Goal: Task Accomplishment & Management: Use online tool/utility

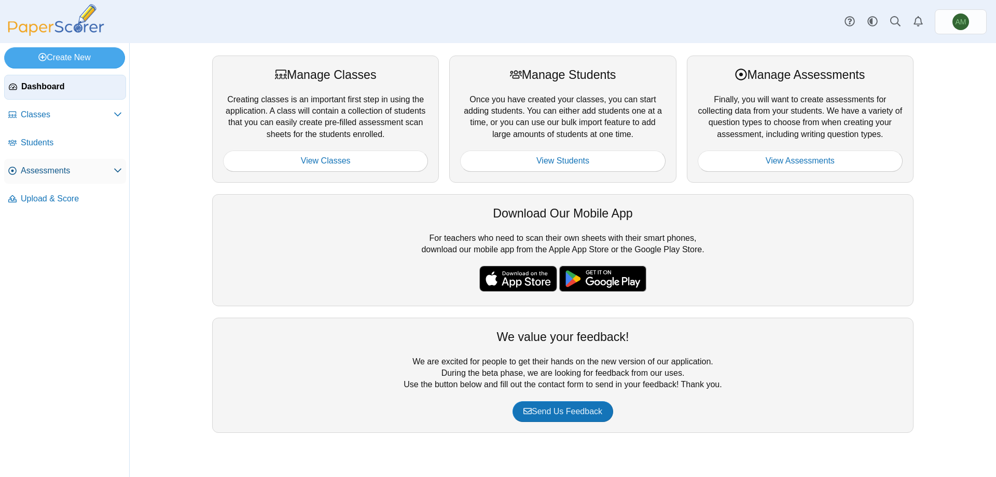
click at [30, 169] on span "Assessments" at bounding box center [67, 170] width 93 height 11
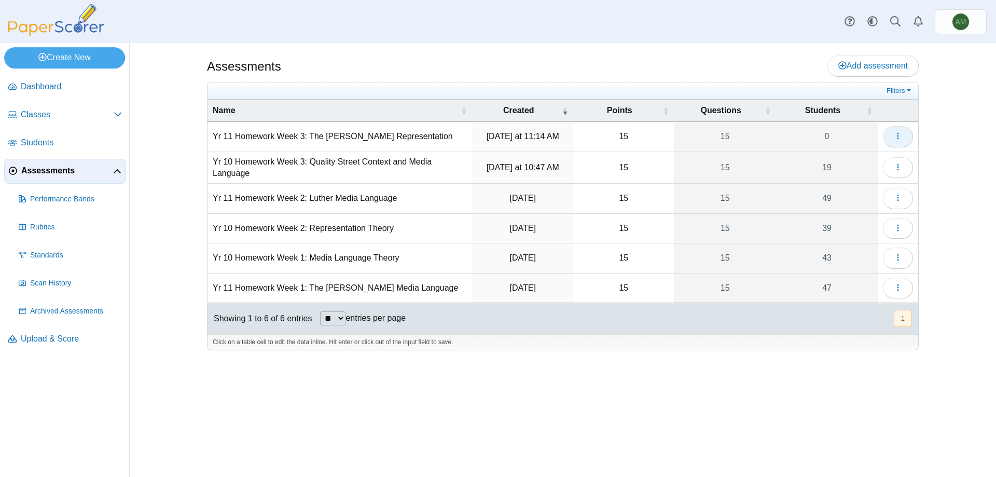
click at [896, 136] on icon "button" at bounding box center [898, 136] width 8 height 8
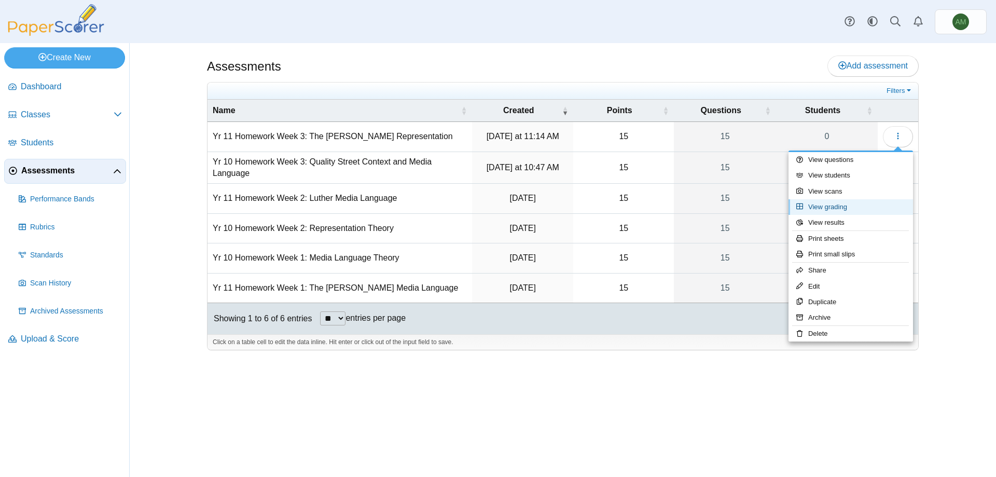
click at [849, 210] on link "View grading" at bounding box center [851, 207] width 125 height 16
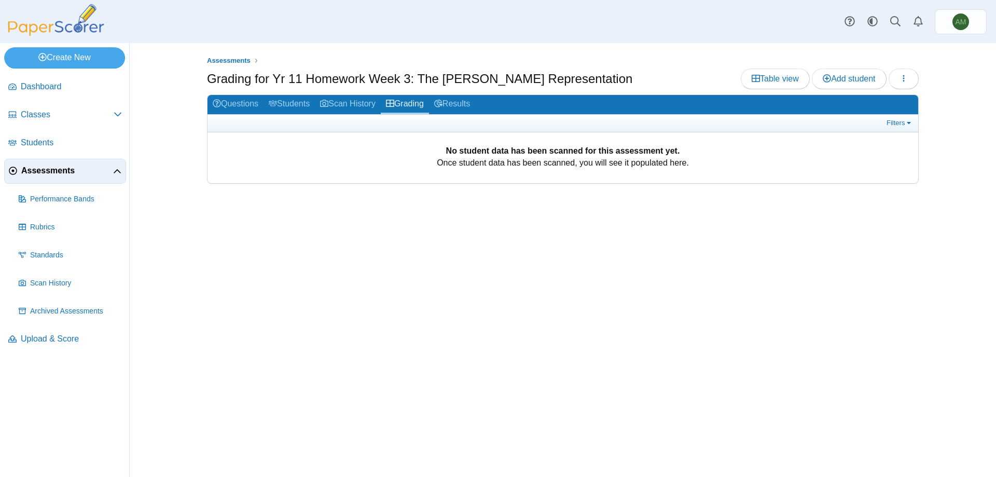
click at [668, 302] on div "Assessments Grading for Yr 11 Homework Week 3: The Sweeney Representation Table…" at bounding box center [563, 260] width 778 height 434
click at [82, 174] on span "Assessments" at bounding box center [67, 170] width 92 height 11
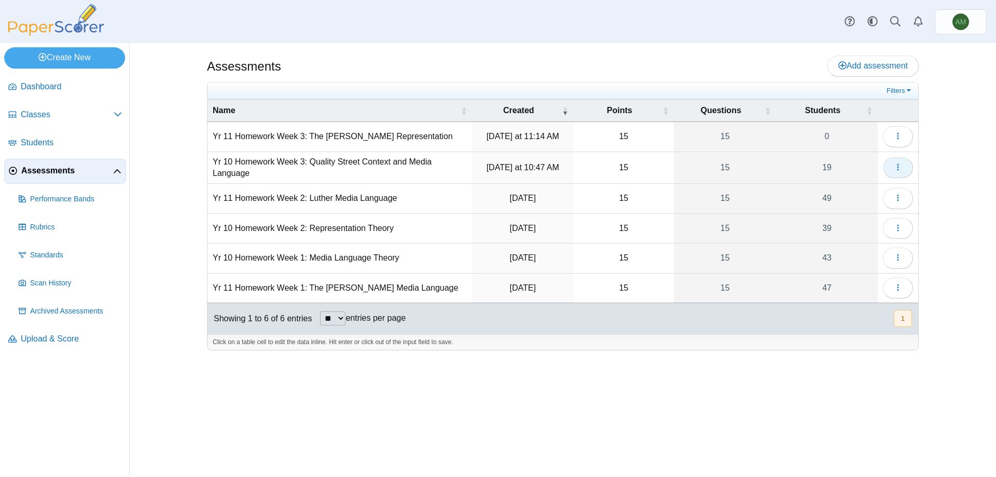
click at [906, 173] on button "button" at bounding box center [898, 167] width 30 height 21
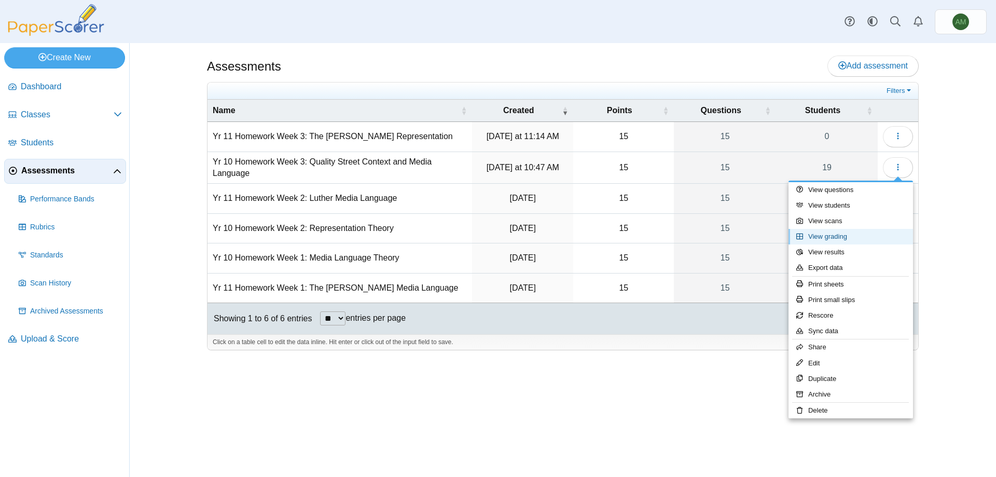
click at [860, 239] on link "View grading" at bounding box center [851, 237] width 125 height 16
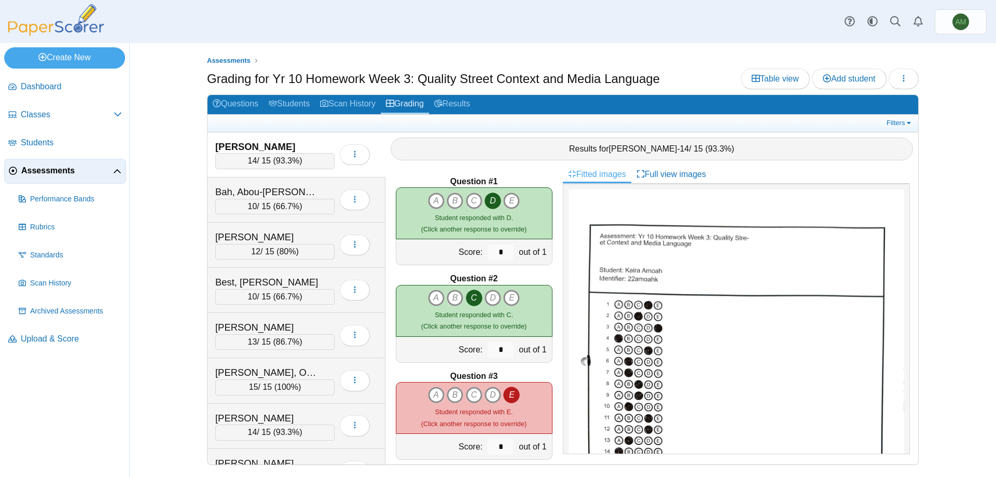
scroll to position [152, 0]
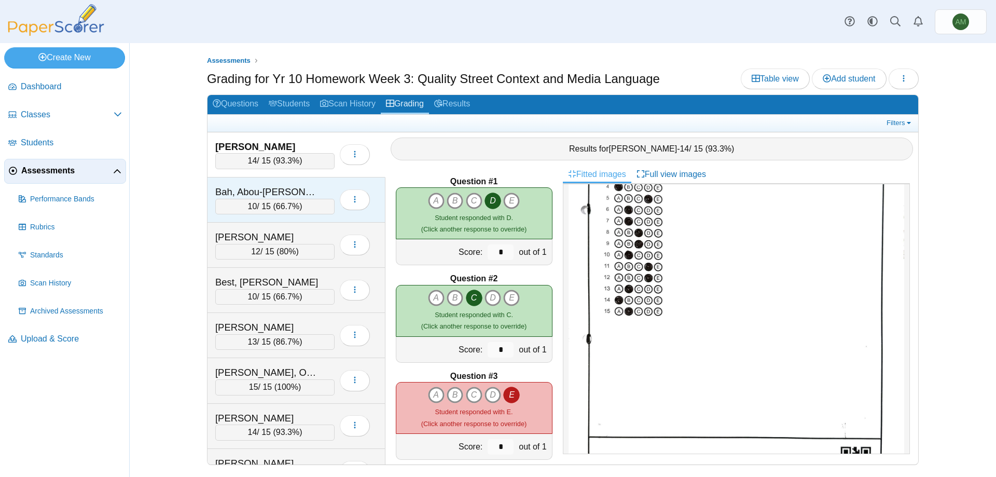
click at [269, 205] on div "10 / 15 ( 66.7% )" at bounding box center [274, 207] width 119 height 16
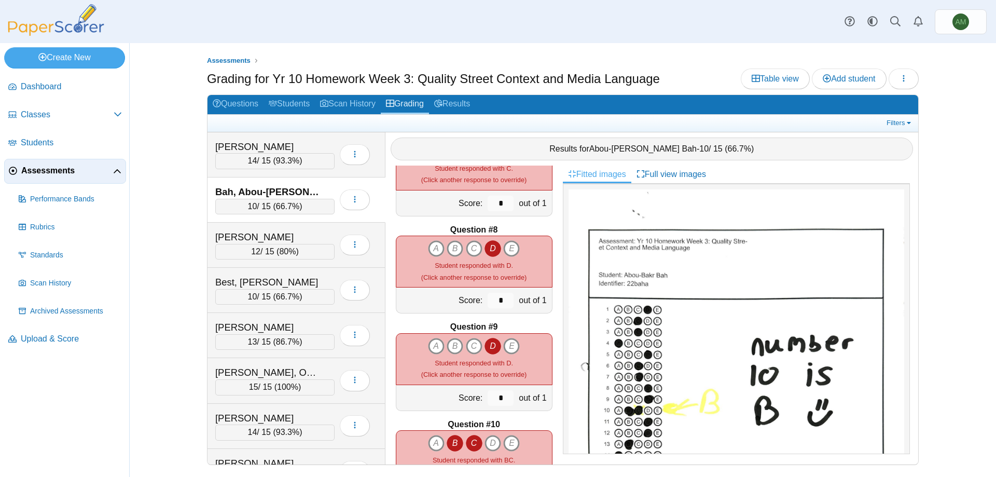
scroll to position [682, 0]
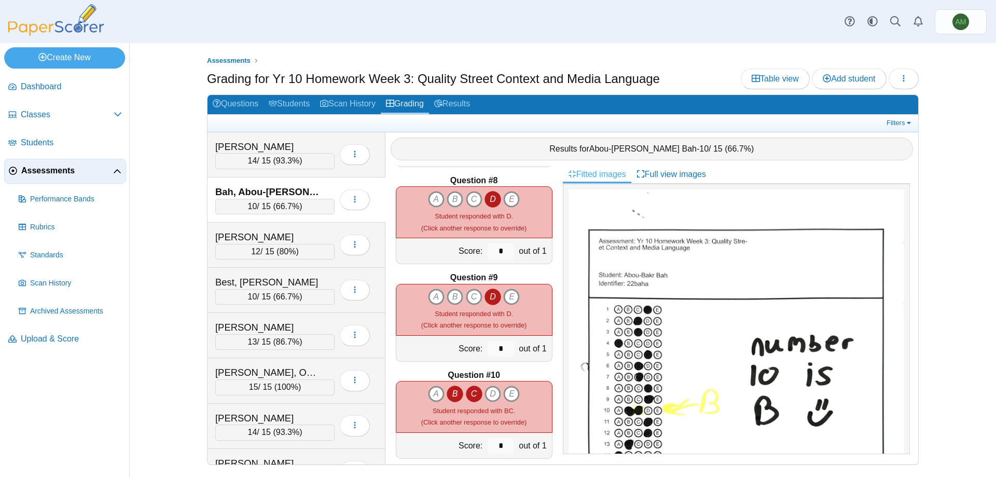
click at [468, 390] on icon "C" at bounding box center [474, 394] width 17 height 17
type input "*"
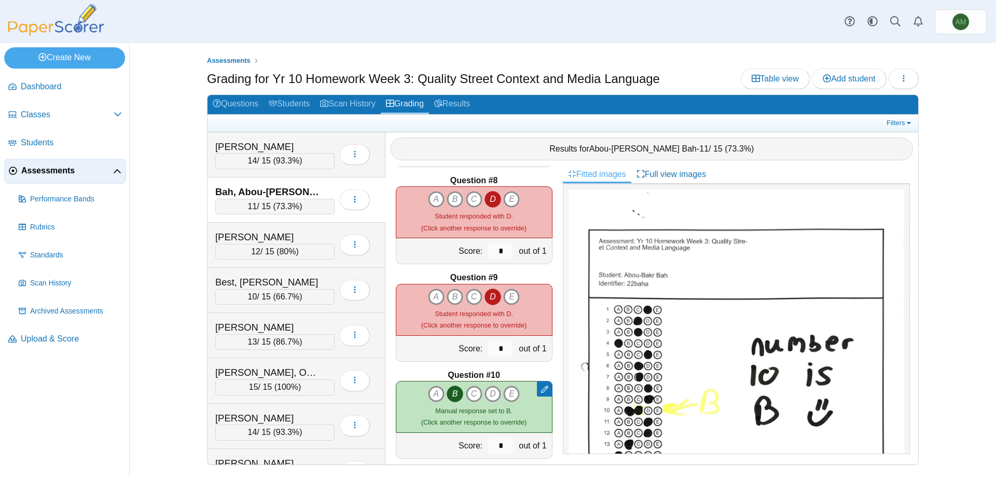
click at [900, 241] on div at bounding box center [736, 319] width 347 height 270
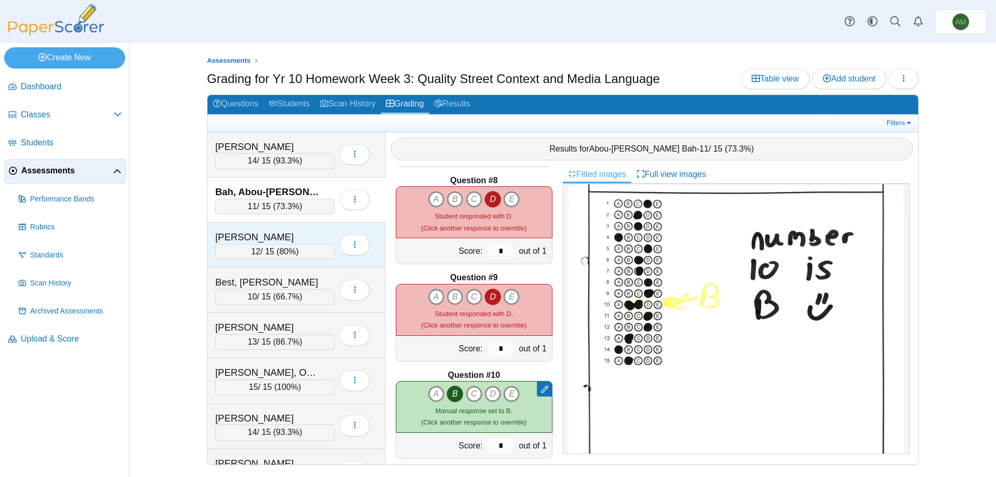
click at [283, 251] on span "80%" at bounding box center [287, 251] width 17 height 9
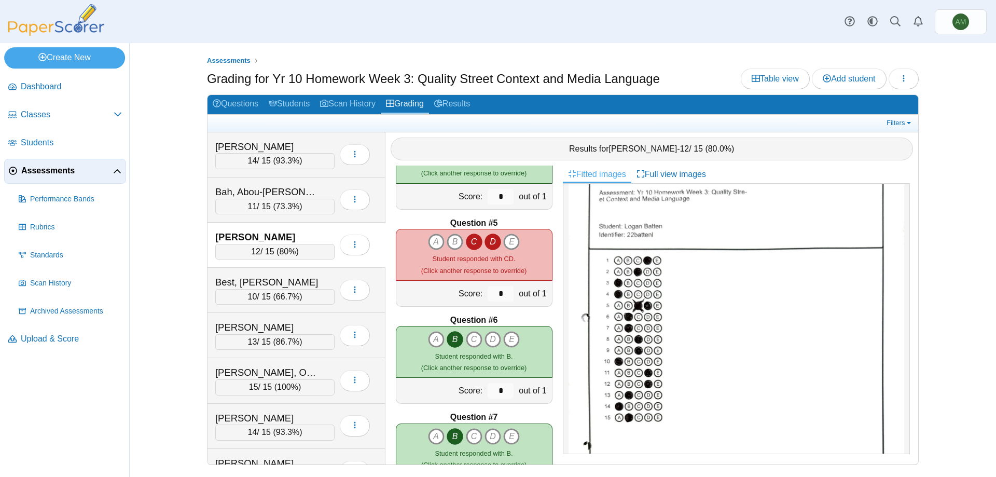
scroll to position [208, 0]
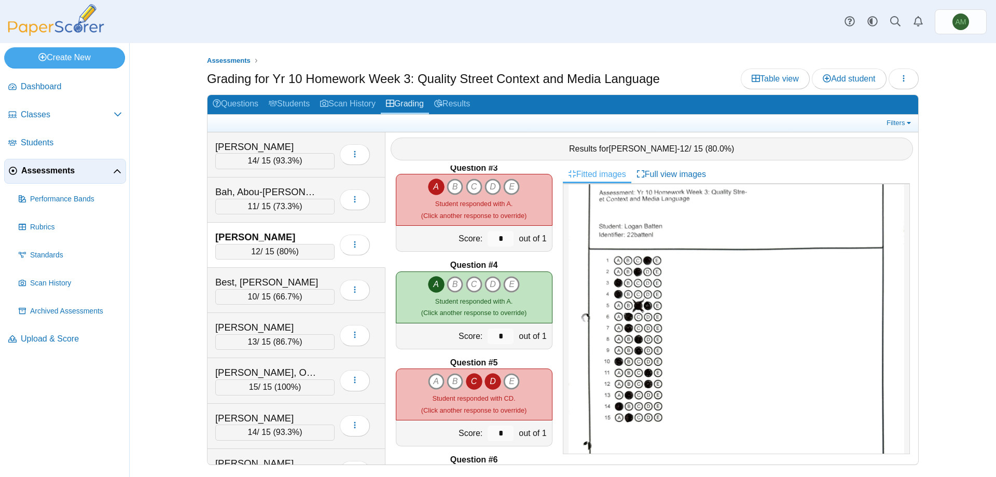
click at [485, 380] on icon "D" at bounding box center [493, 381] width 17 height 17
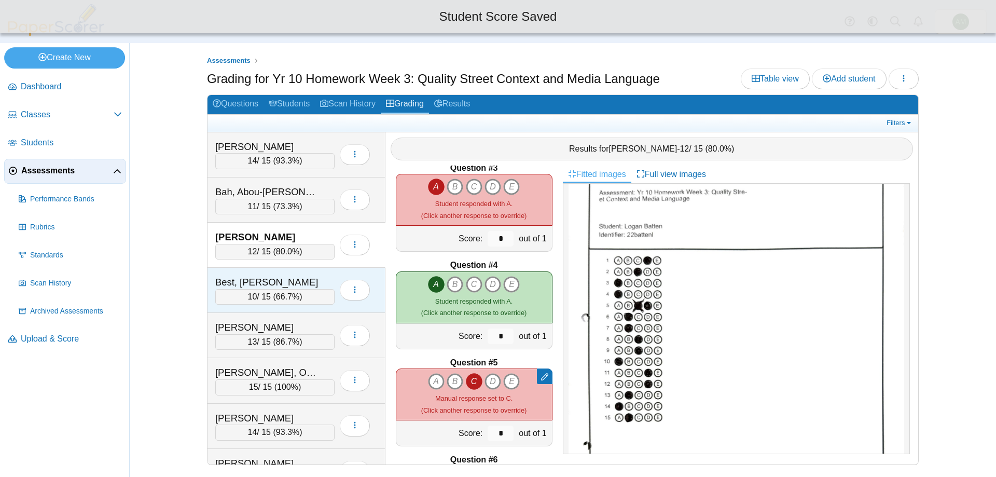
click at [269, 304] on div "10 / 15 ( 66.7% )" at bounding box center [274, 297] width 119 height 16
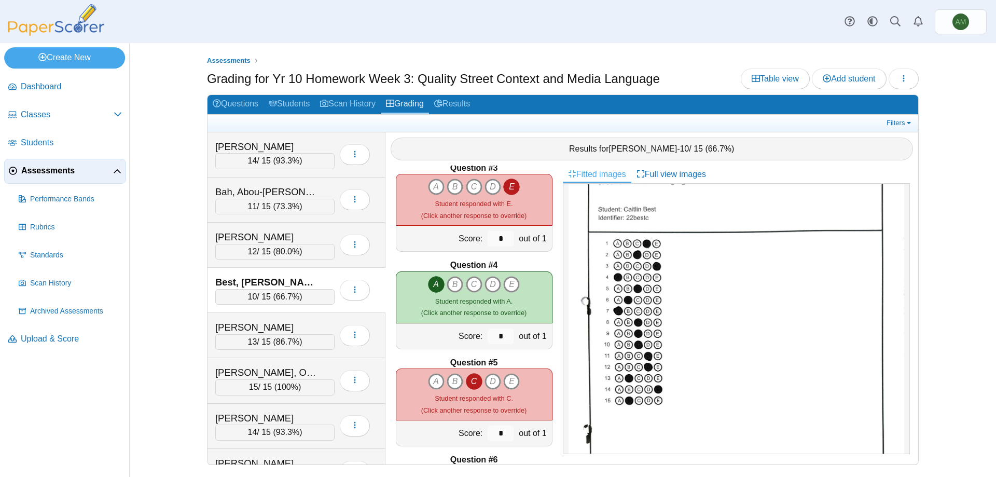
scroll to position [111, 0]
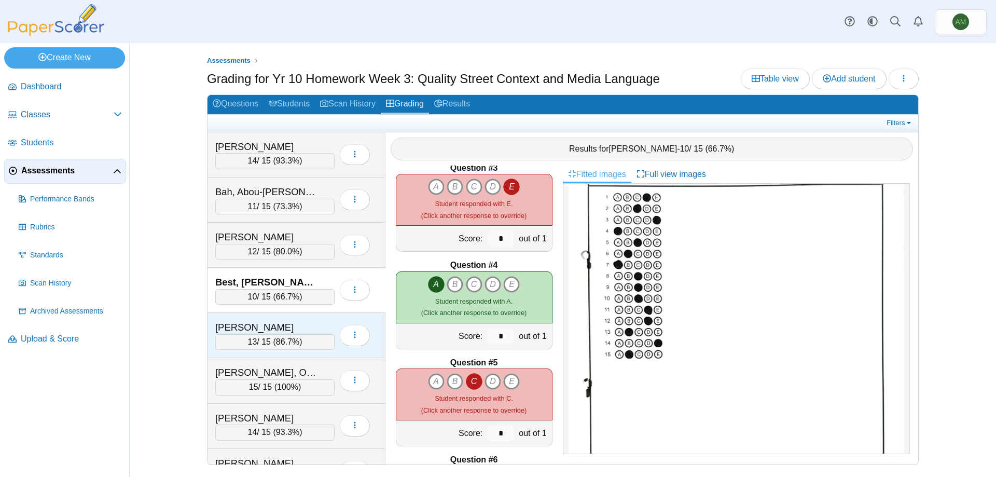
click at [295, 331] on div "Cheshire, Harry" at bounding box center [267, 327] width 104 height 13
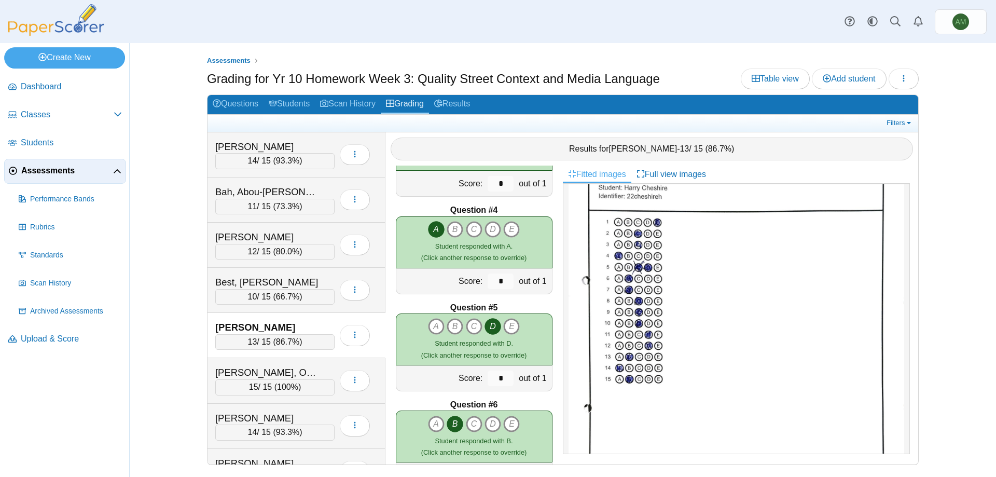
scroll to position [312, 0]
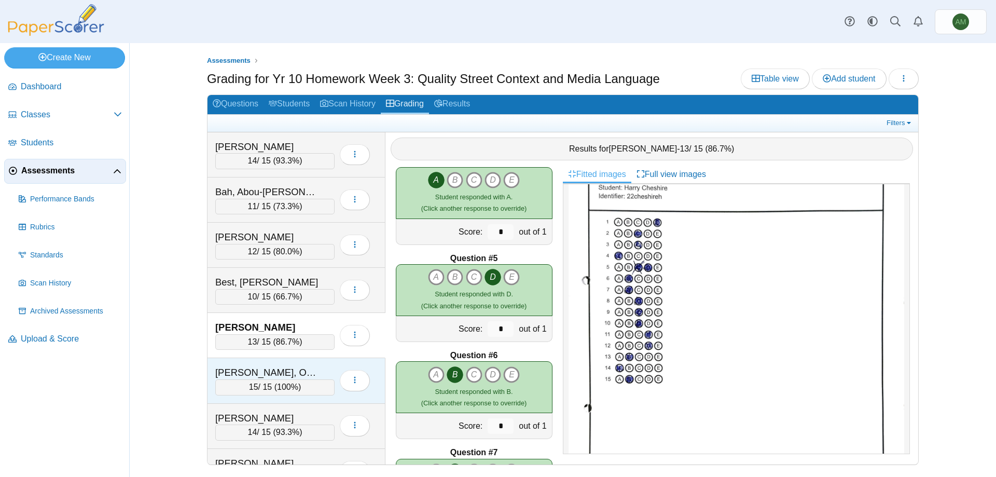
click at [259, 376] on div "Drackford, Orryn" at bounding box center [267, 372] width 104 height 13
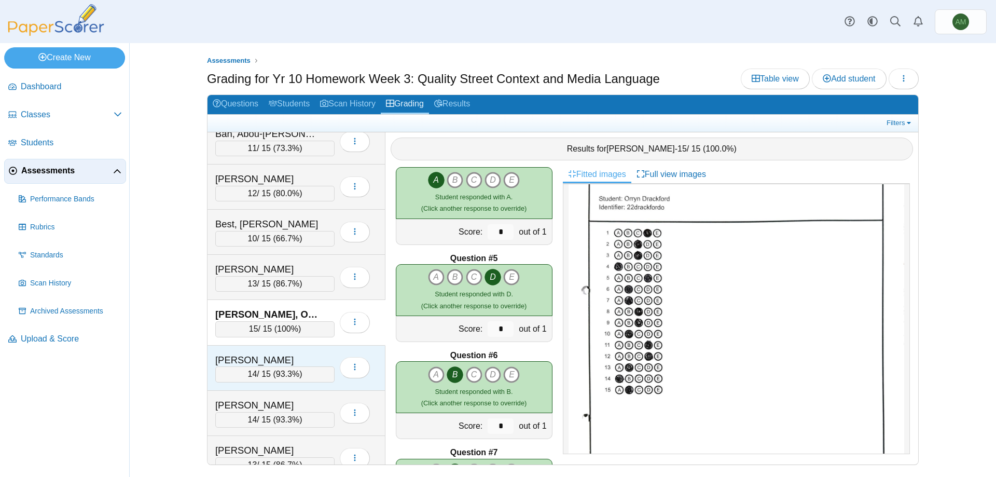
scroll to position [61, 0]
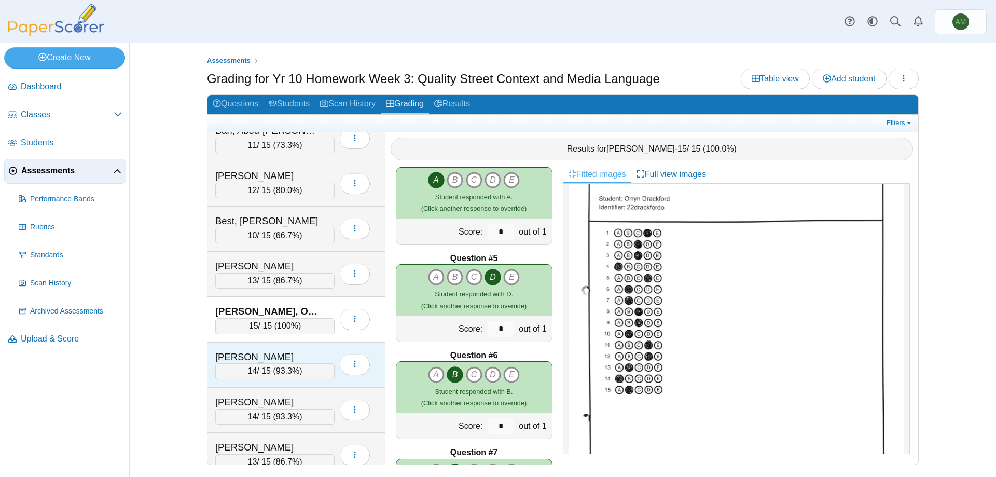
click at [296, 360] on div "Howard, Kean" at bounding box center [267, 356] width 104 height 13
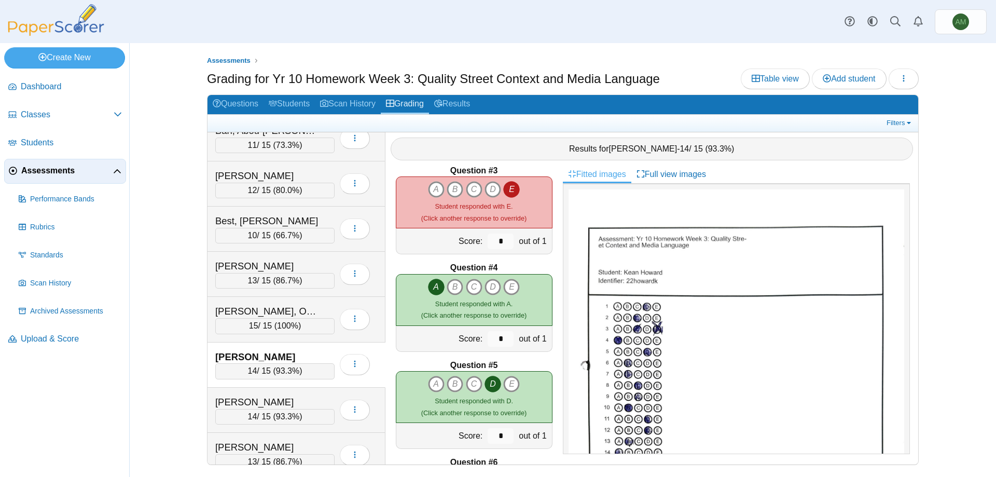
scroll to position [154, 0]
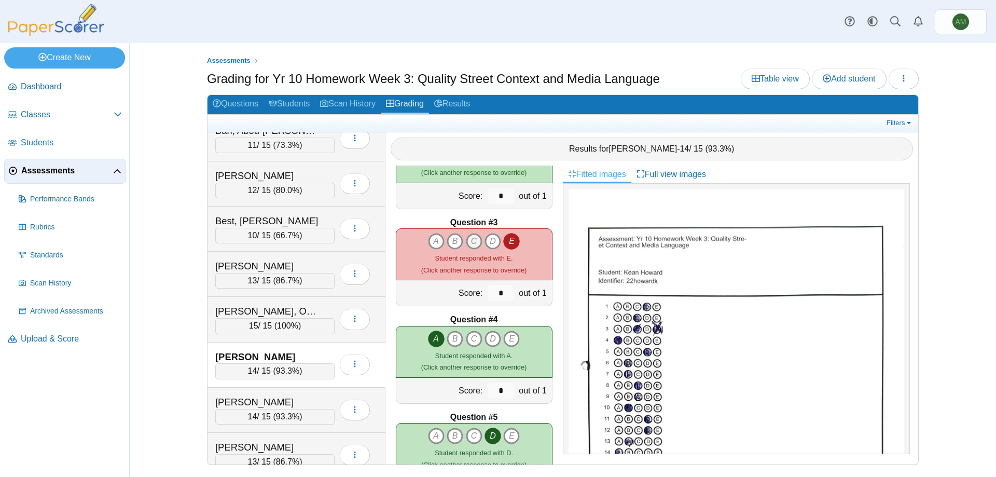
click at [468, 245] on icon "C" at bounding box center [474, 241] width 17 height 17
click at [507, 240] on icon "E" at bounding box center [511, 241] width 17 height 17
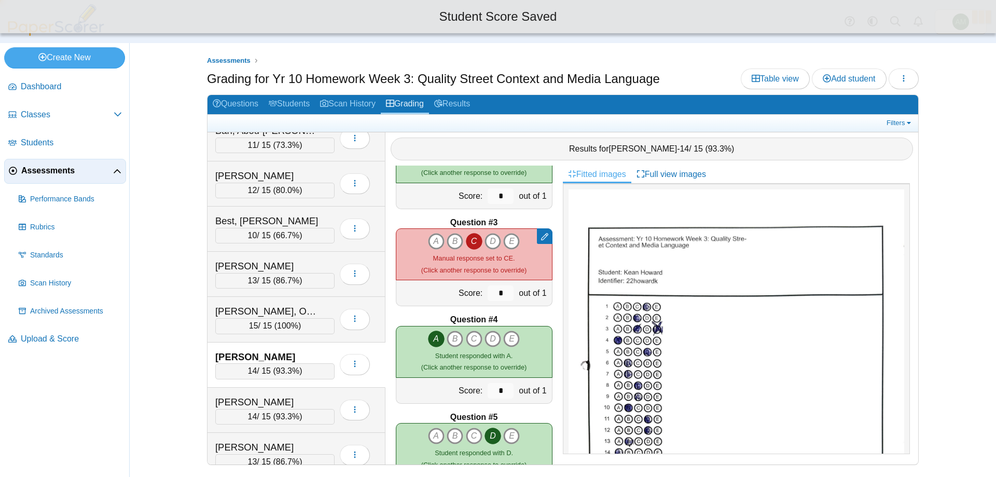
type input "*"
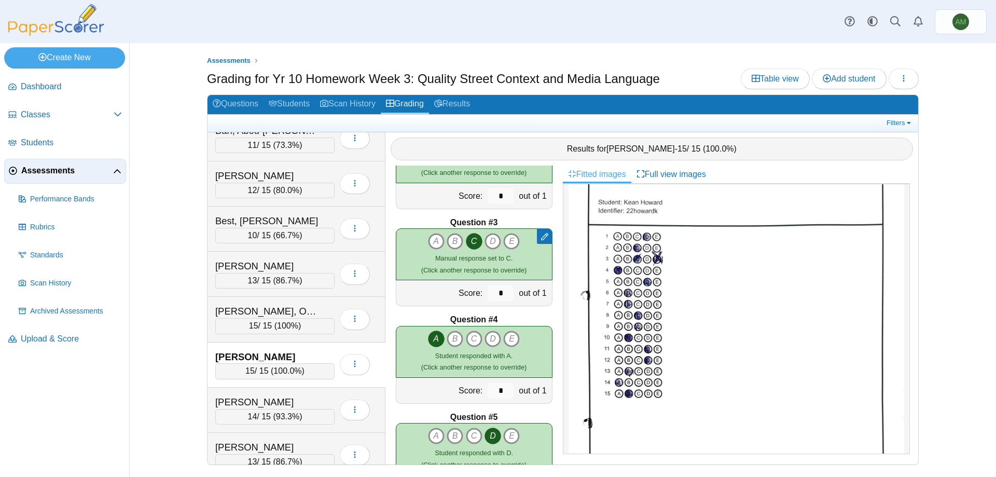
scroll to position [86, 0]
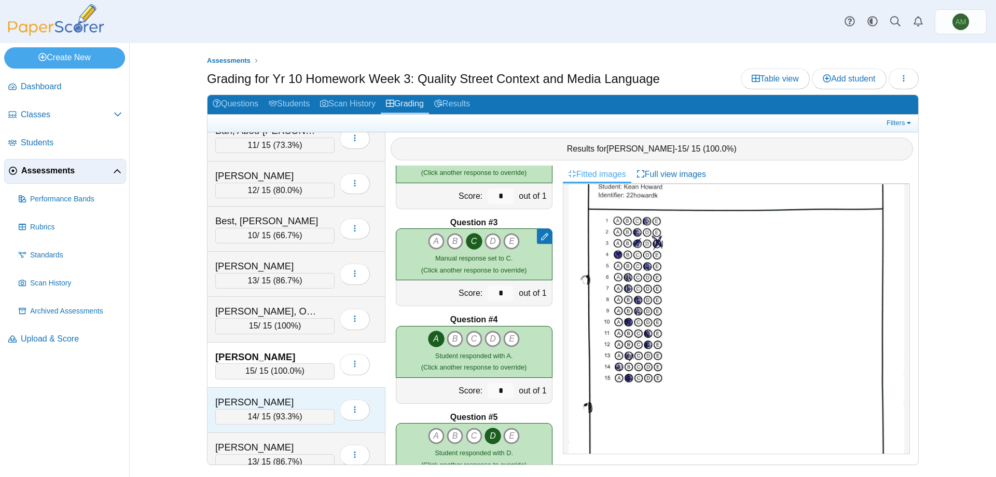
click at [271, 408] on div "Hucker, George" at bounding box center [267, 401] width 104 height 13
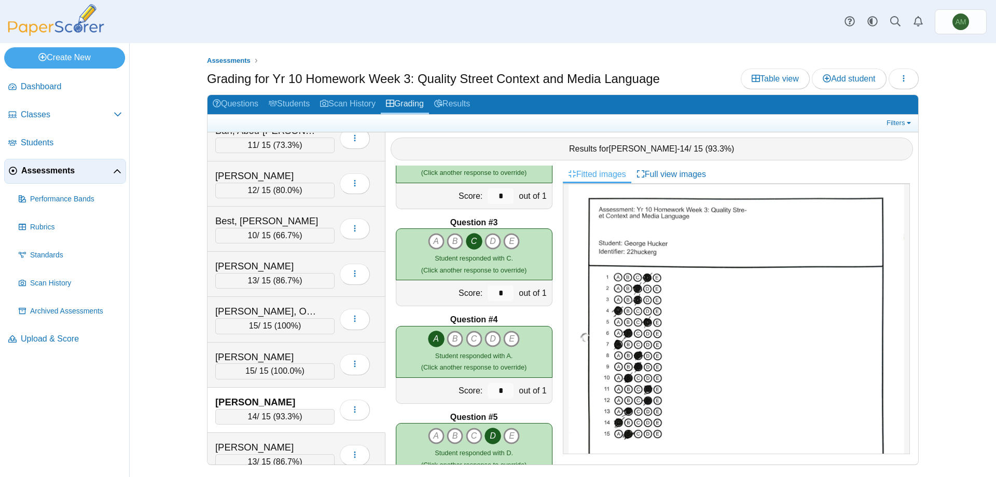
scroll to position [61, 0]
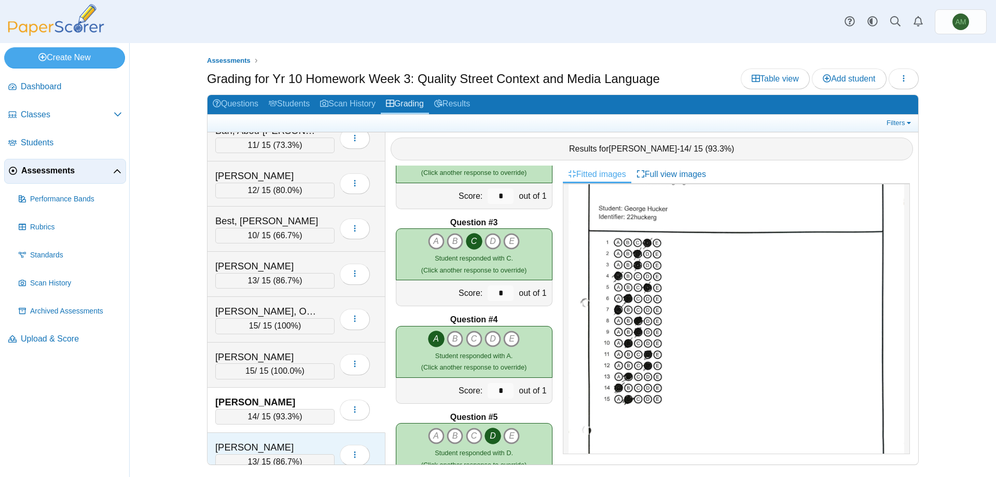
click at [254, 441] on div "King, Amy" at bounding box center [267, 447] width 104 height 13
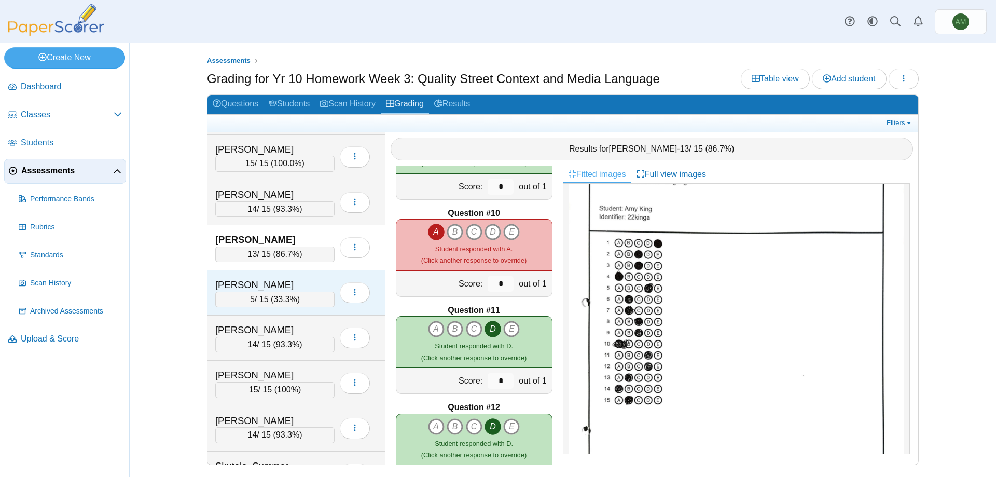
scroll to position [265, 0]
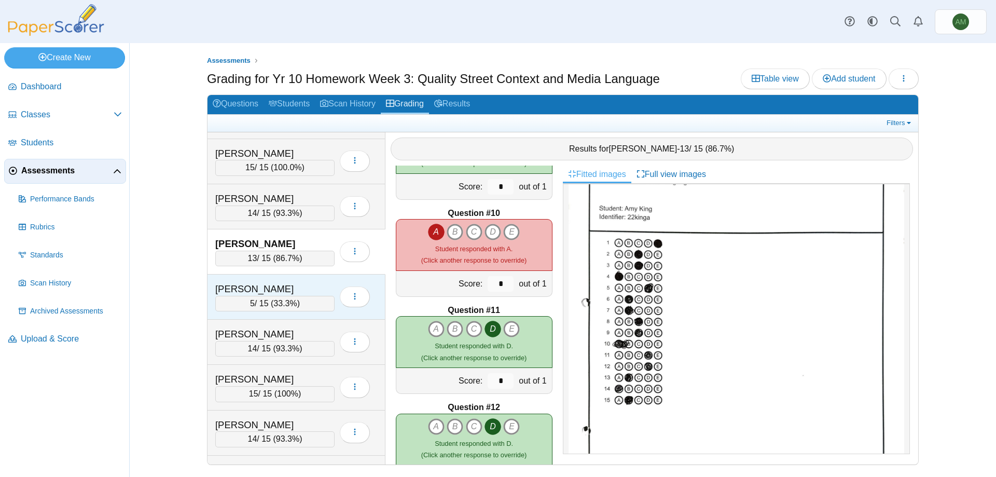
click at [289, 299] on span "33.3%" at bounding box center [284, 303] width 23 height 9
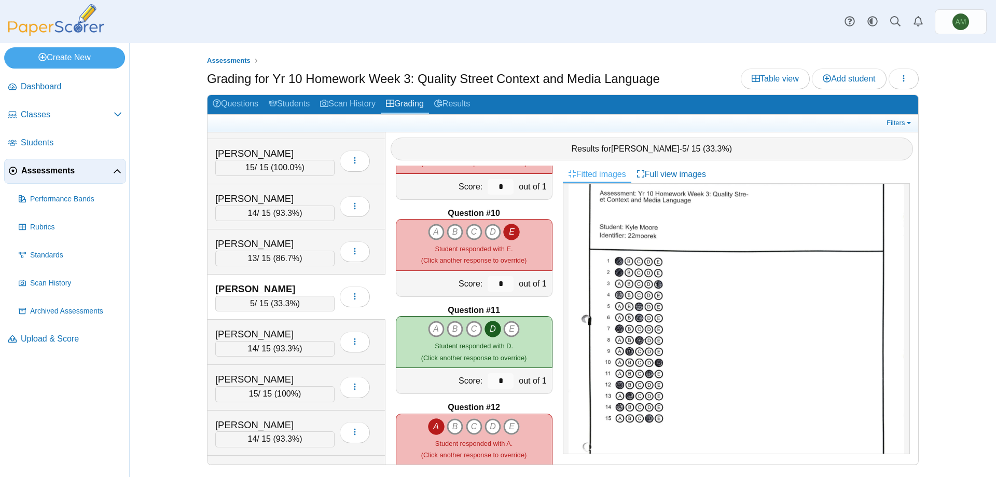
scroll to position [83, 0]
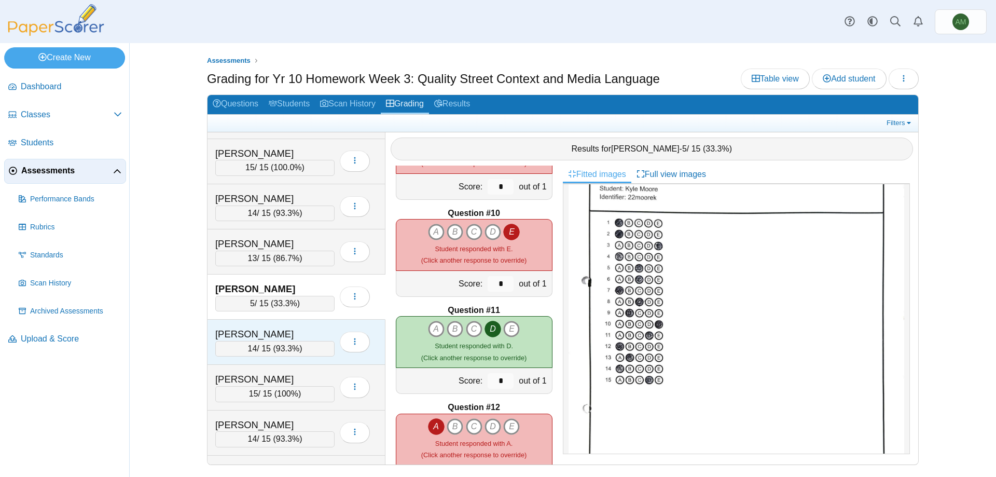
click at [284, 344] on span "93.3%" at bounding box center [287, 348] width 23 height 9
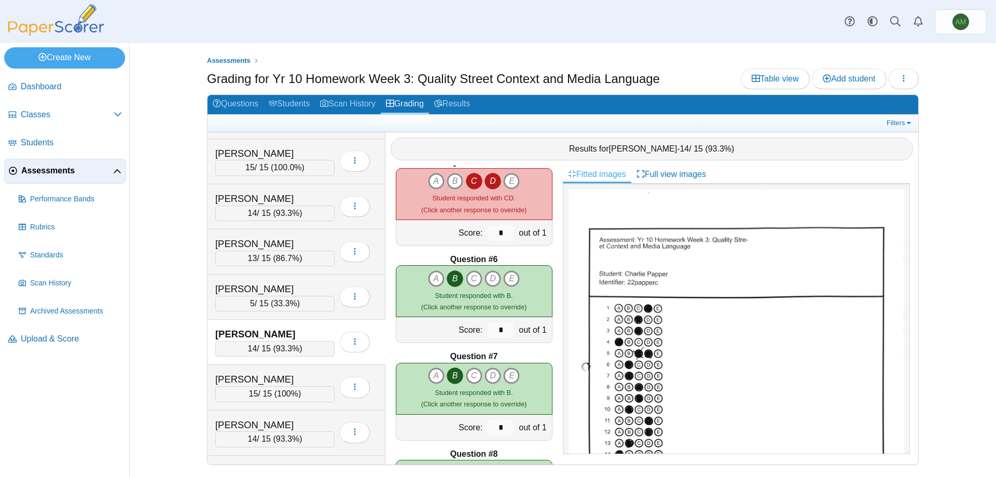
scroll to position [370, 0]
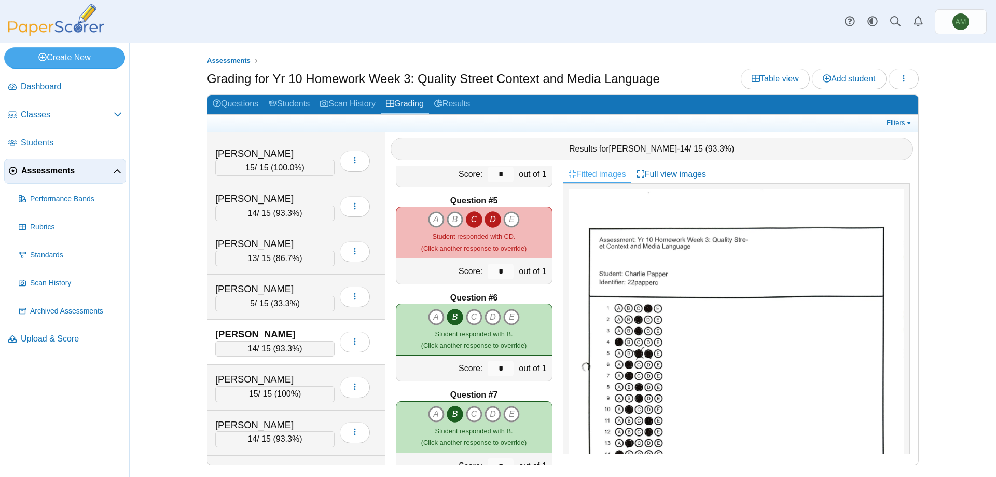
click at [498, 220] on div "A B C D E" at bounding box center [474, 219] width 92 height 17
click at [497, 221] on icon "D" at bounding box center [493, 219] width 17 height 17
click at [326, 404] on div "Phelan, Dylan 15 / 15 ( 100% ) Loading…" at bounding box center [297, 387] width 178 height 45
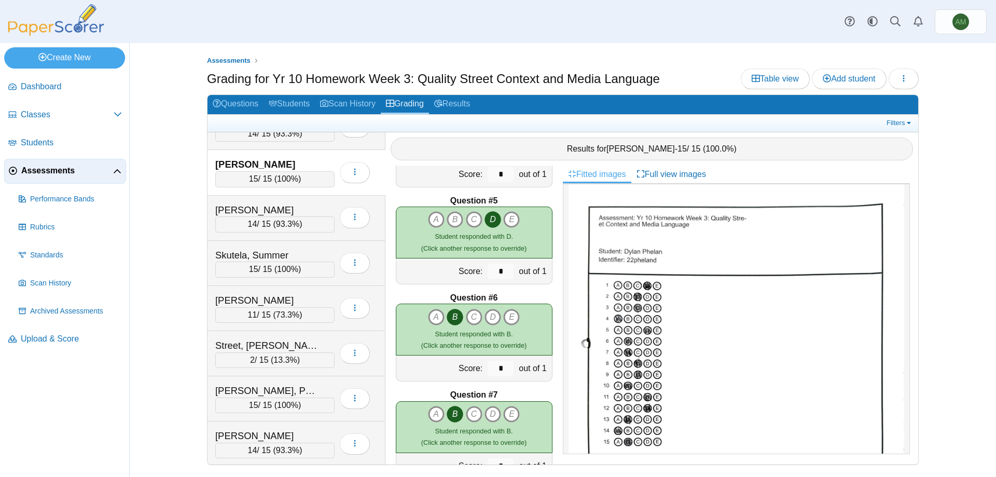
scroll to position [448, 0]
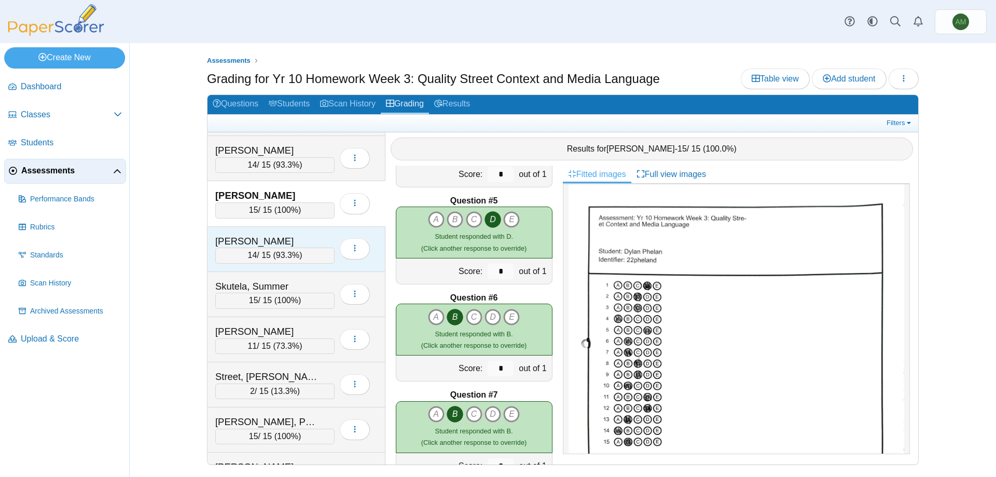
click at [256, 256] on div "14 / 15 ( 93.3% )" at bounding box center [274, 256] width 119 height 16
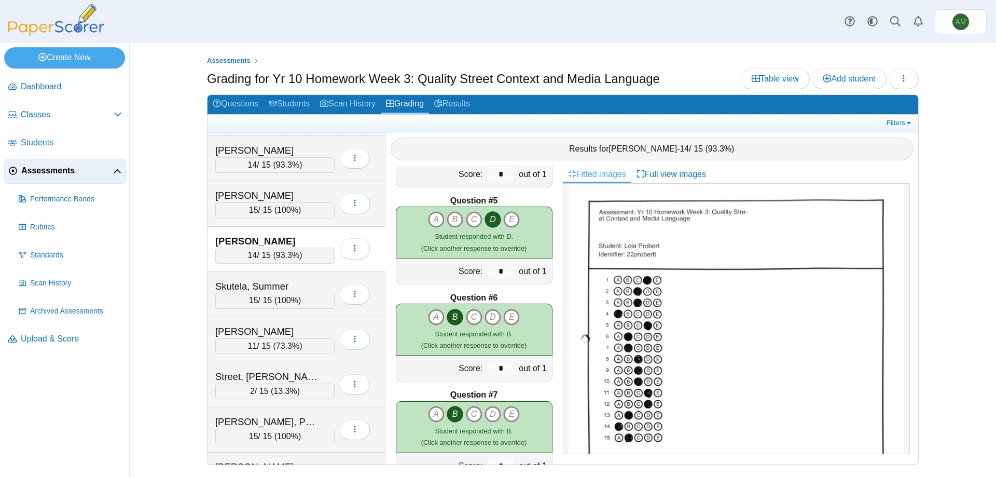
scroll to position [53, 0]
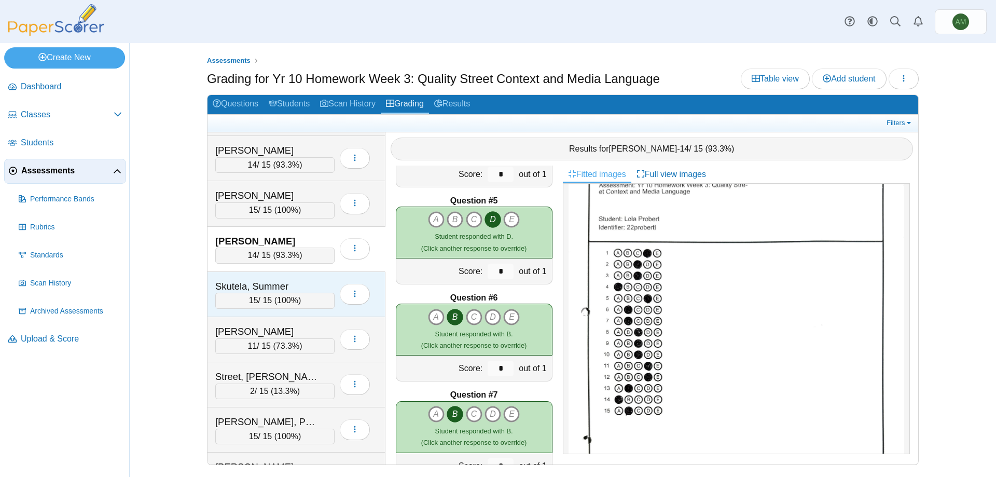
click at [317, 312] on div "Skutela, Summer 15 / 15 ( 100% ) Loading…" at bounding box center [297, 294] width 178 height 45
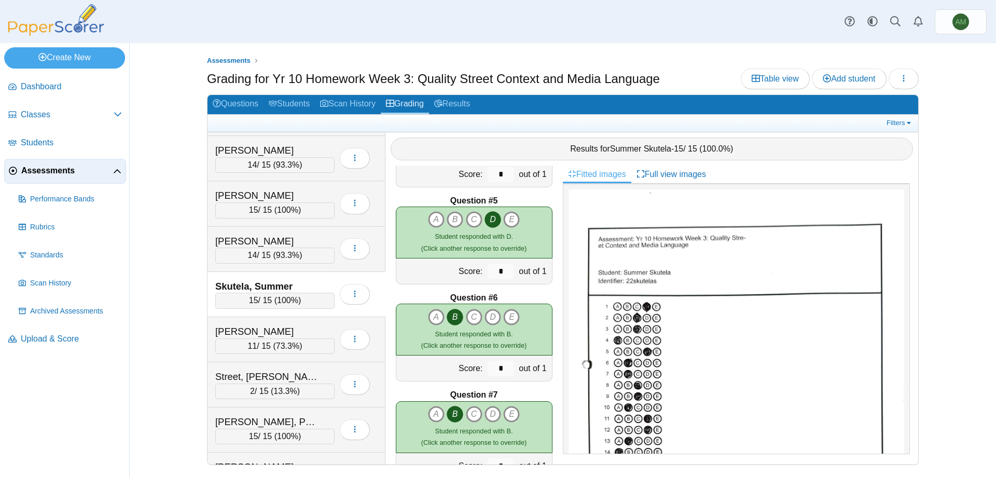
scroll to position [49, 0]
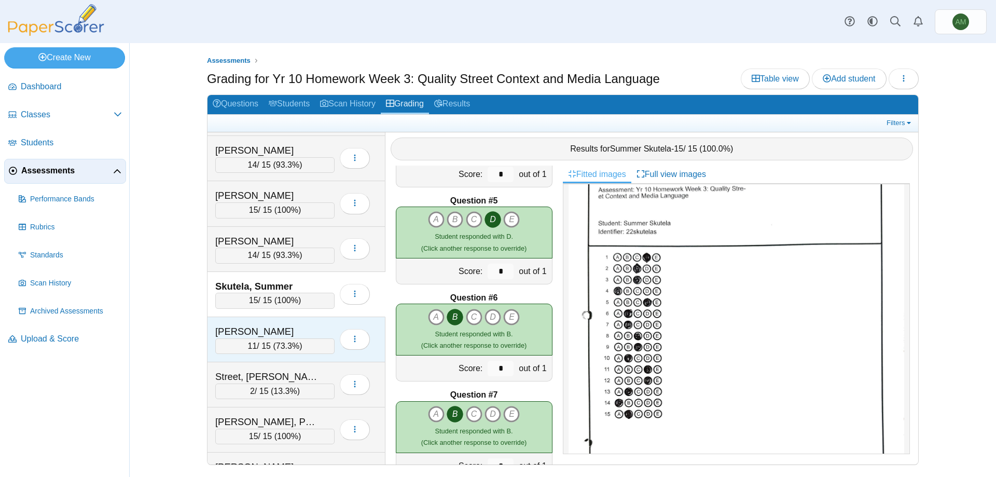
click at [255, 346] on span "11" at bounding box center [252, 345] width 9 height 9
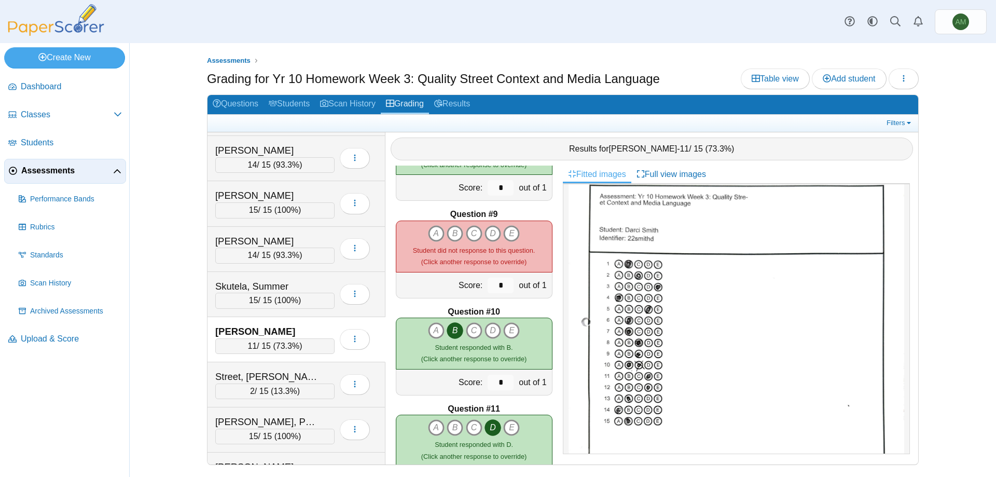
scroll to position [754, 0]
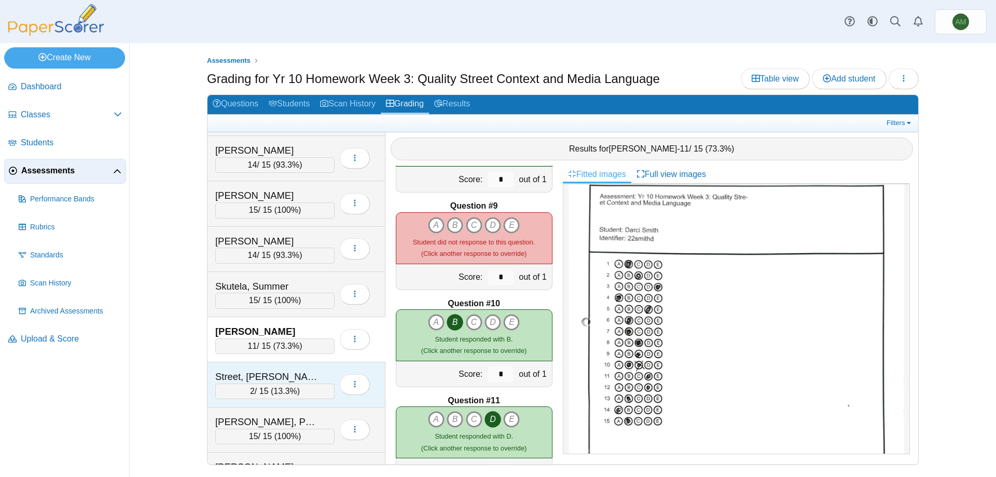
click at [264, 399] on div "2 / 15 ( 13.3% )" at bounding box center [274, 392] width 119 height 16
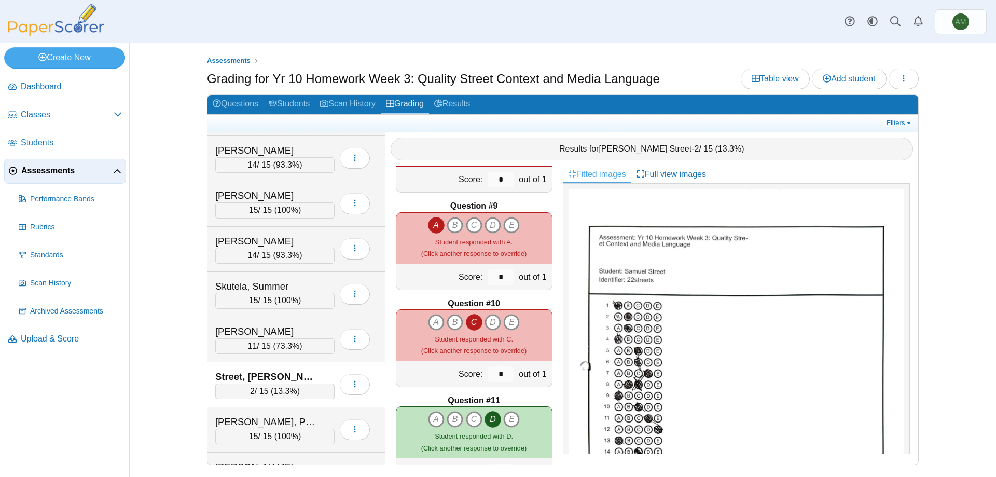
scroll to position [702, 0]
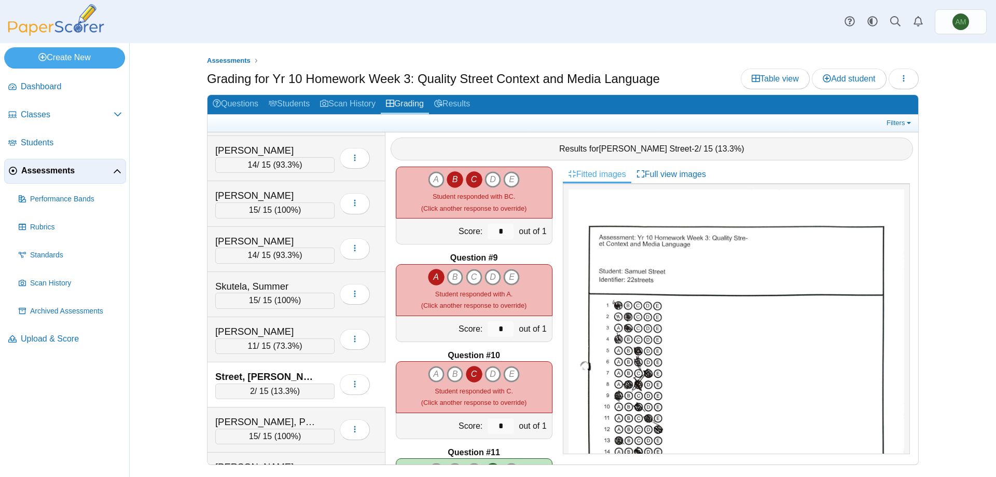
click at [475, 187] on icon "C" at bounding box center [474, 179] width 17 height 17
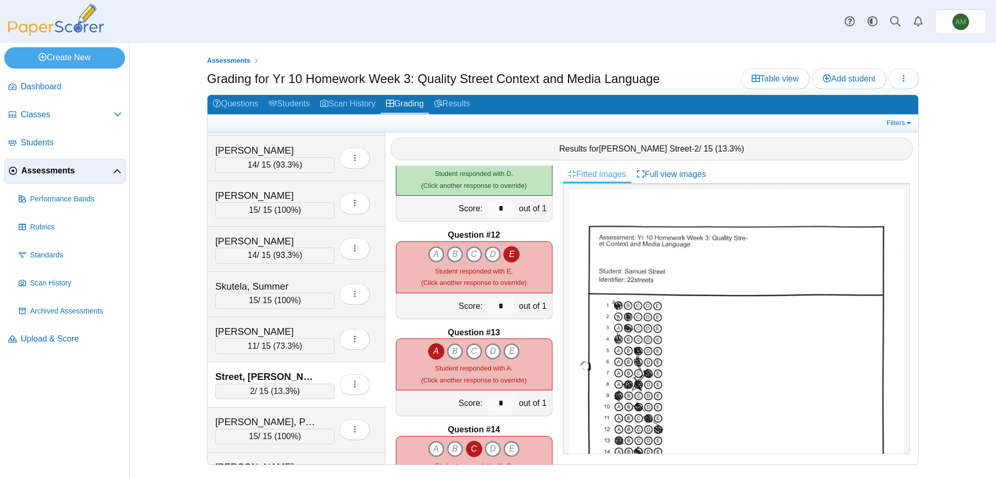
scroll to position [1181, 0]
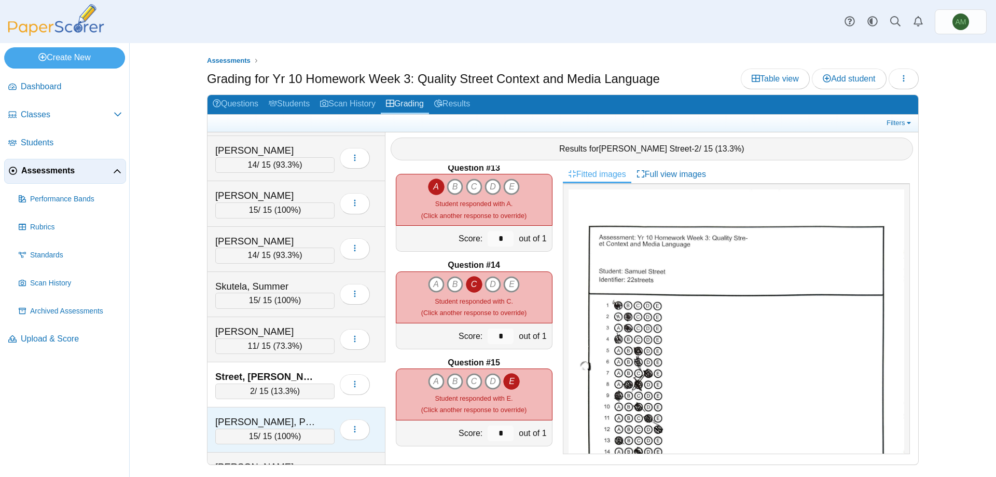
click at [256, 432] on span "15" at bounding box center [253, 436] width 9 height 9
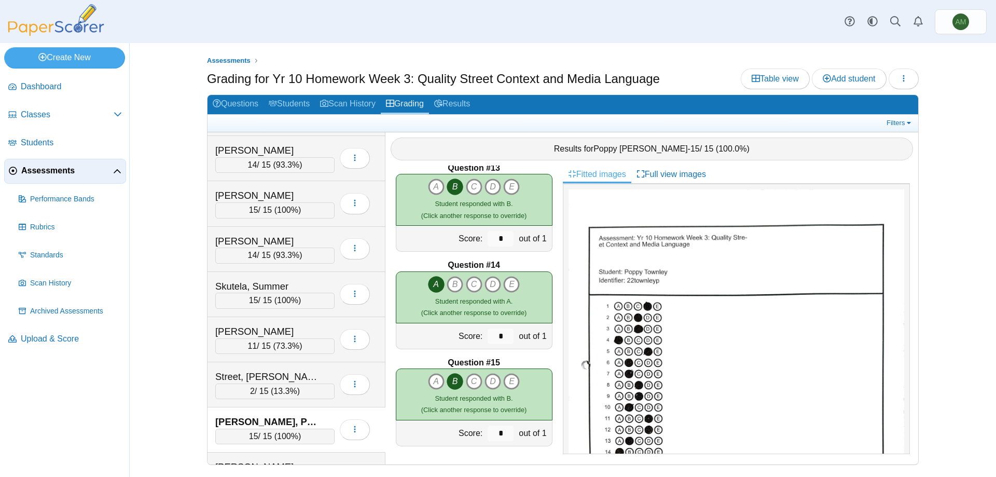
drag, startPoint x: 901, startPoint y: 257, endPoint x: 905, endPoint y: 329, distance: 71.2
click at [905, 329] on div at bounding box center [736, 319] width 347 height 270
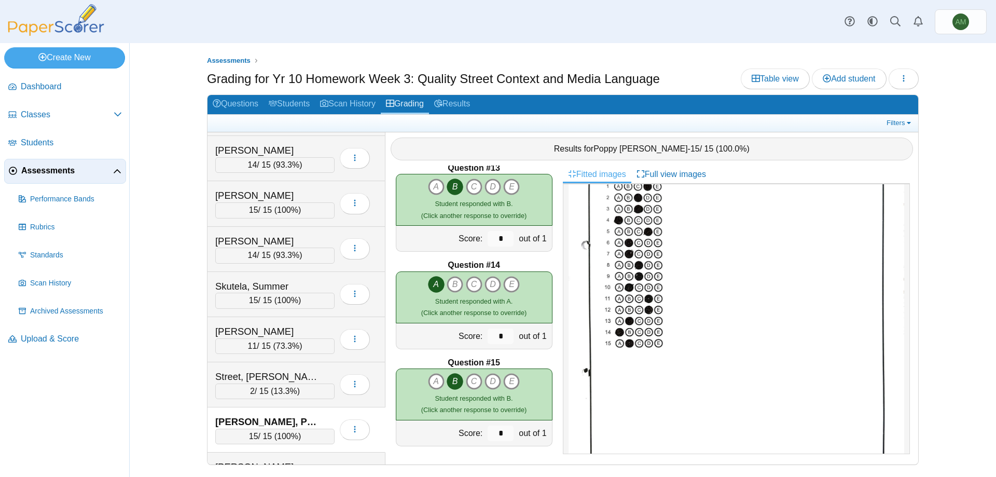
scroll to position [527, 0]
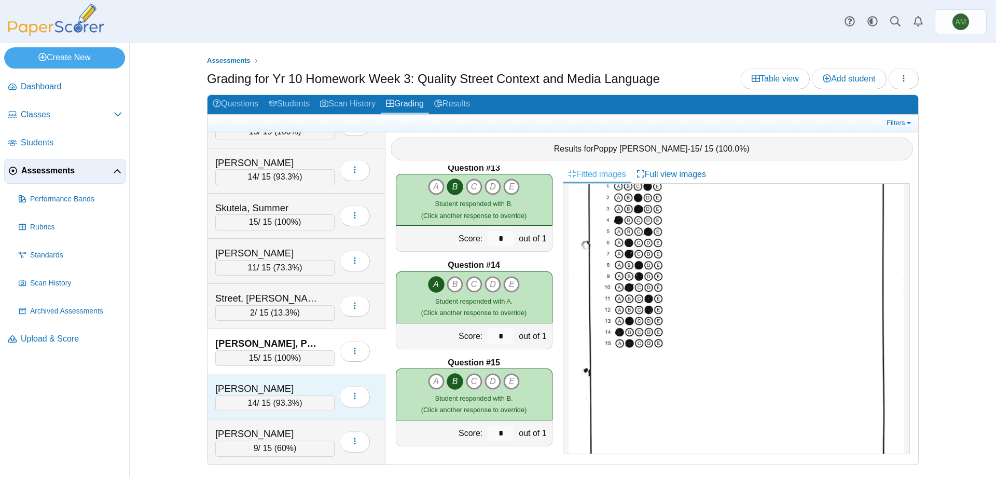
click at [271, 401] on div "14 / 15 ( 93.3% )" at bounding box center [274, 403] width 119 height 16
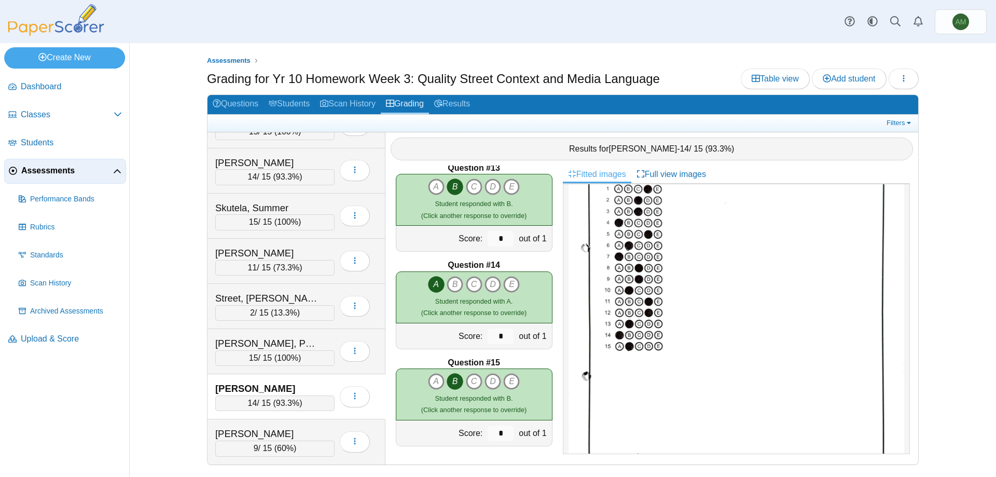
scroll to position [137, 0]
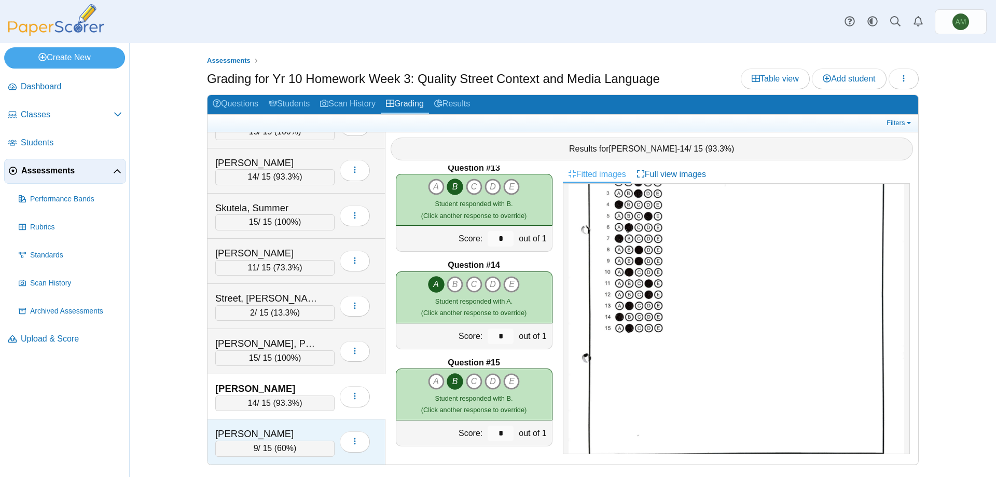
click at [276, 450] on div "9 / 15 ( 60% )" at bounding box center [274, 449] width 119 height 16
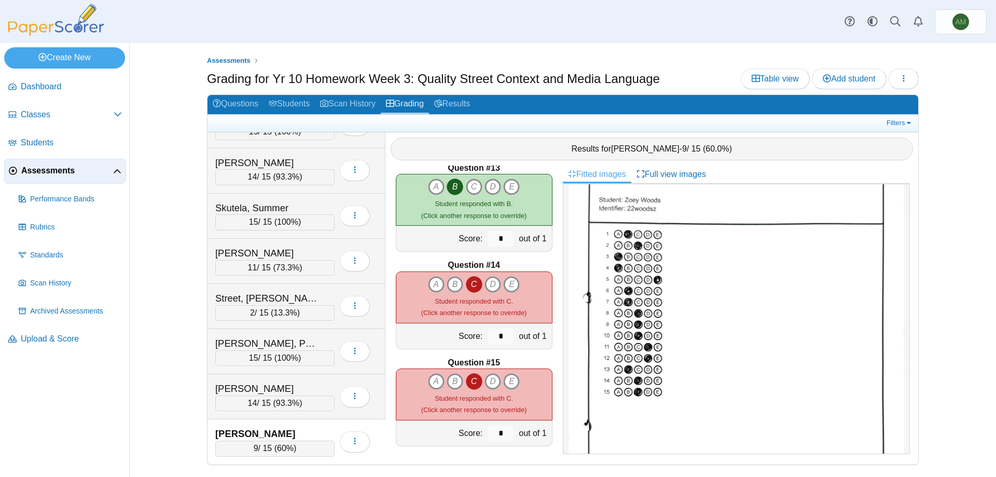
scroll to position [93, 0]
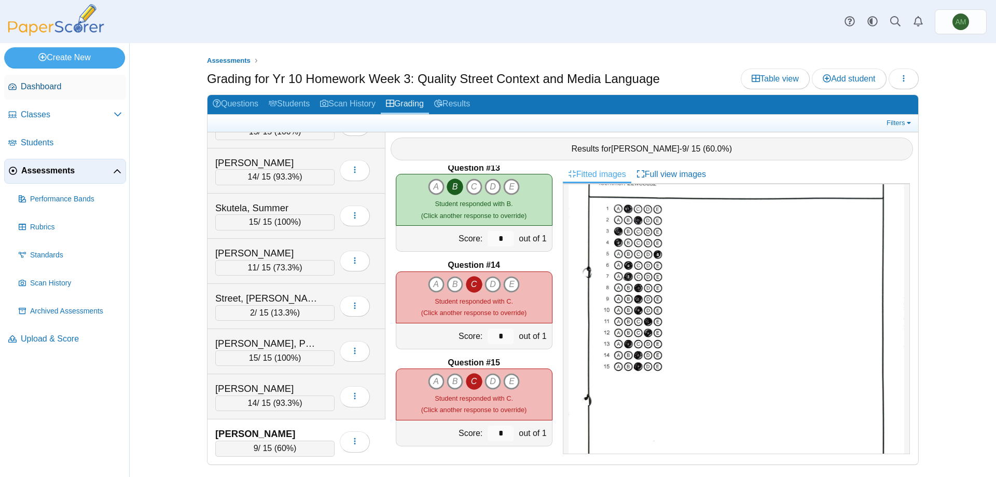
click at [39, 94] on link "Dashboard" at bounding box center [65, 87] width 122 height 25
